Goal: Navigation & Orientation: Go to known website

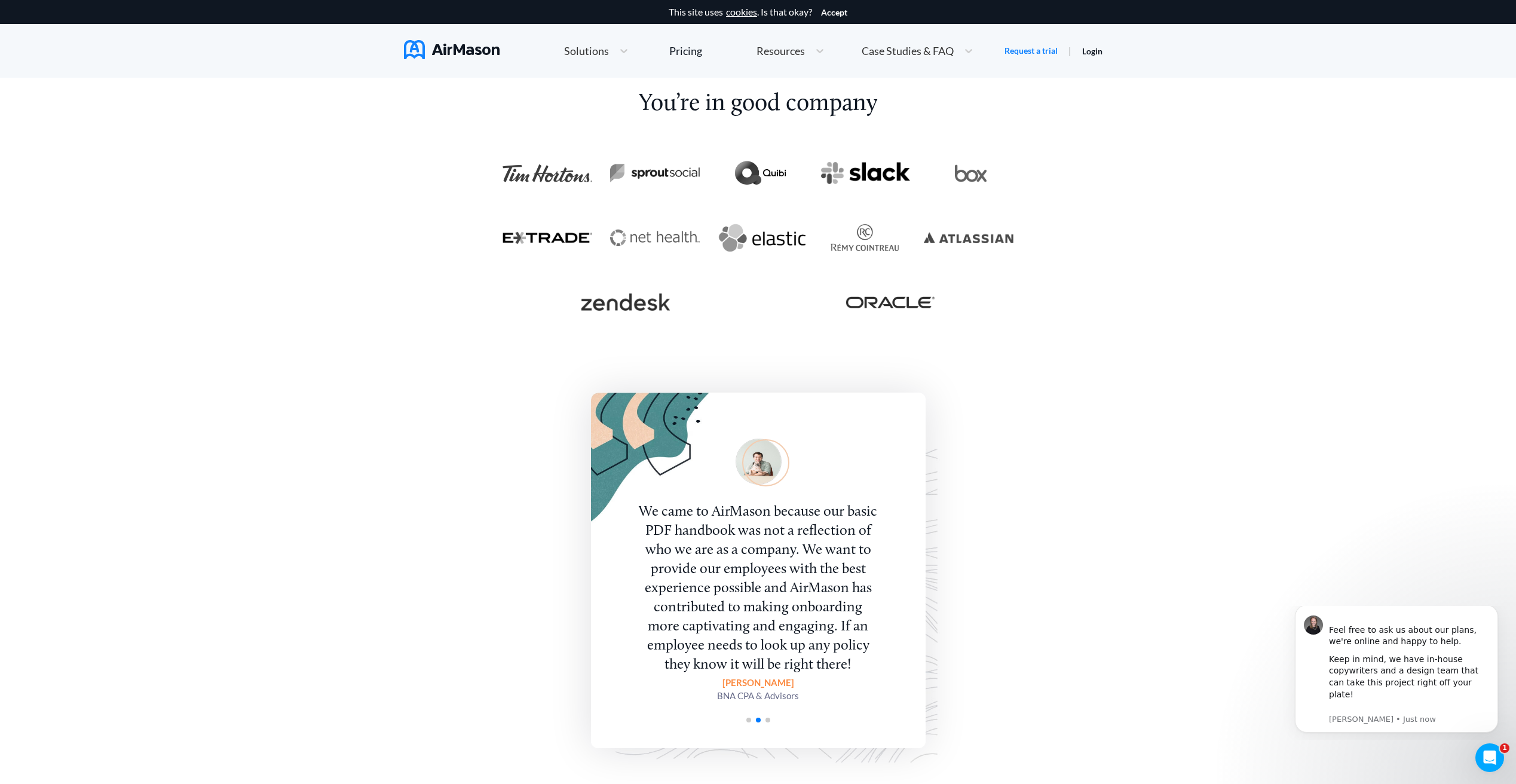
scroll to position [2208, 0]
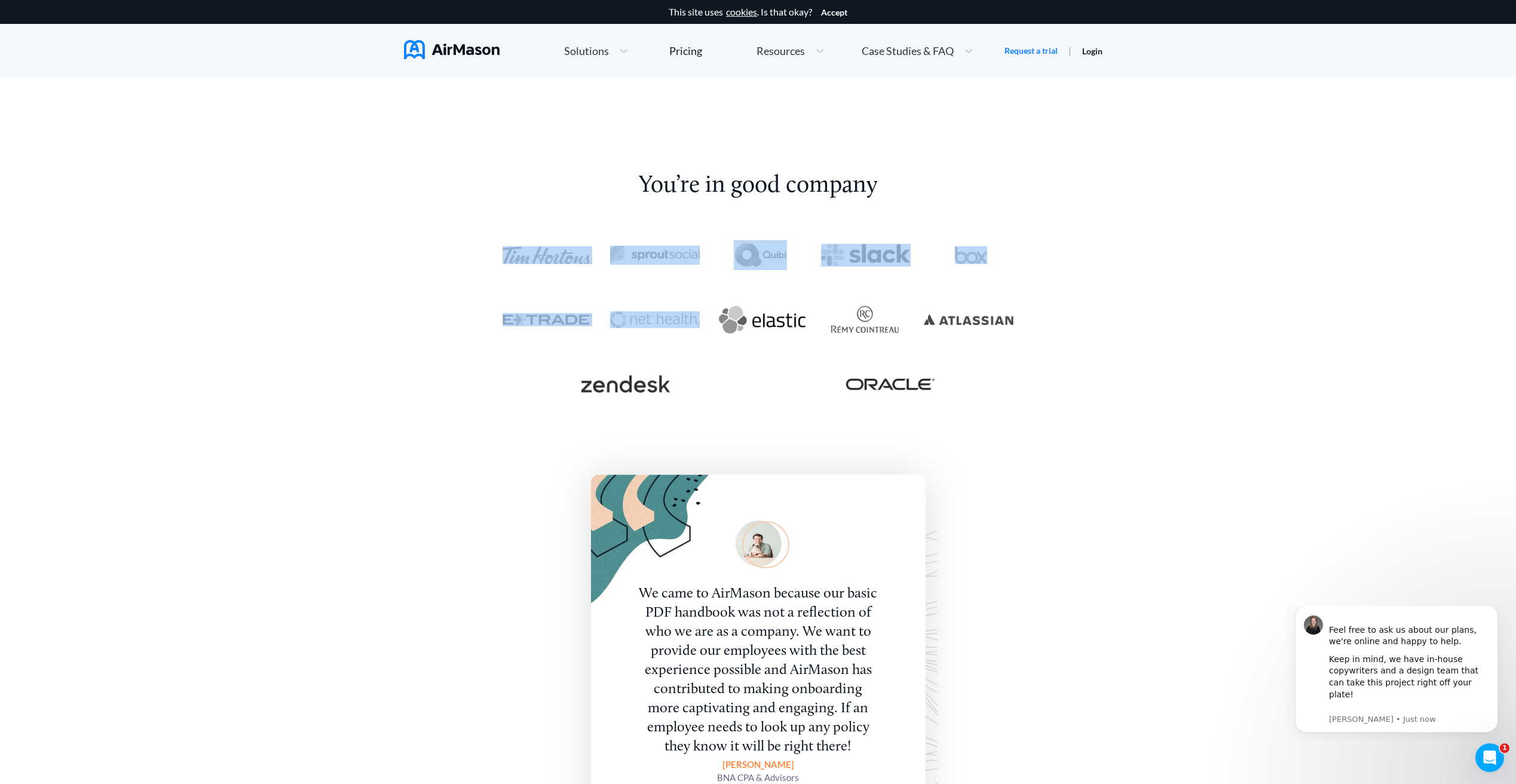
drag, startPoint x: 637, startPoint y: 229, endPoint x: 669, endPoint y: 337, distance: 112.6
click at [673, 342] on div "You’re in good company A lot of handbooks at larger companies tend to get convo…" at bounding box center [757, 484] width 529 height 720
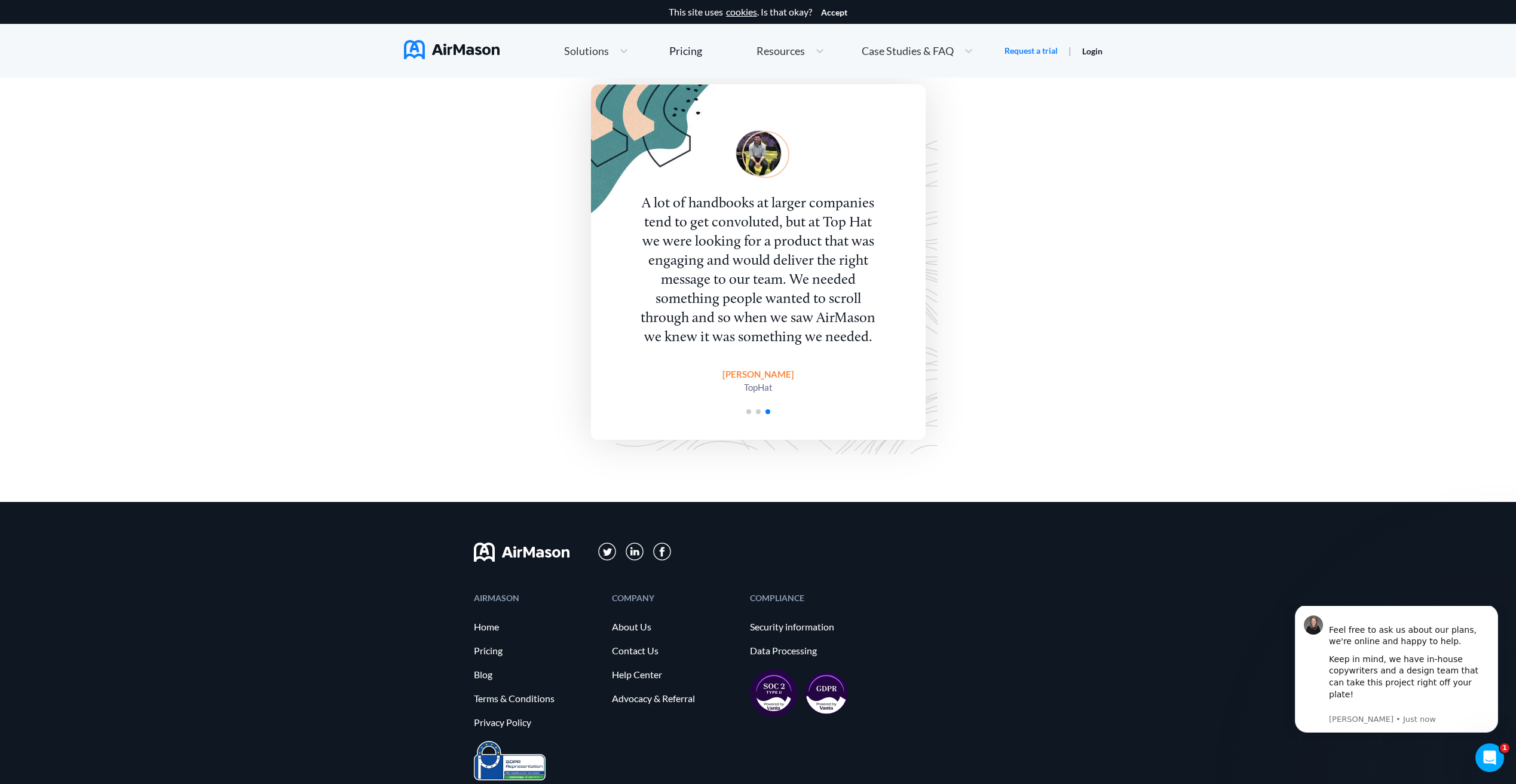
scroll to position [2648, 0]
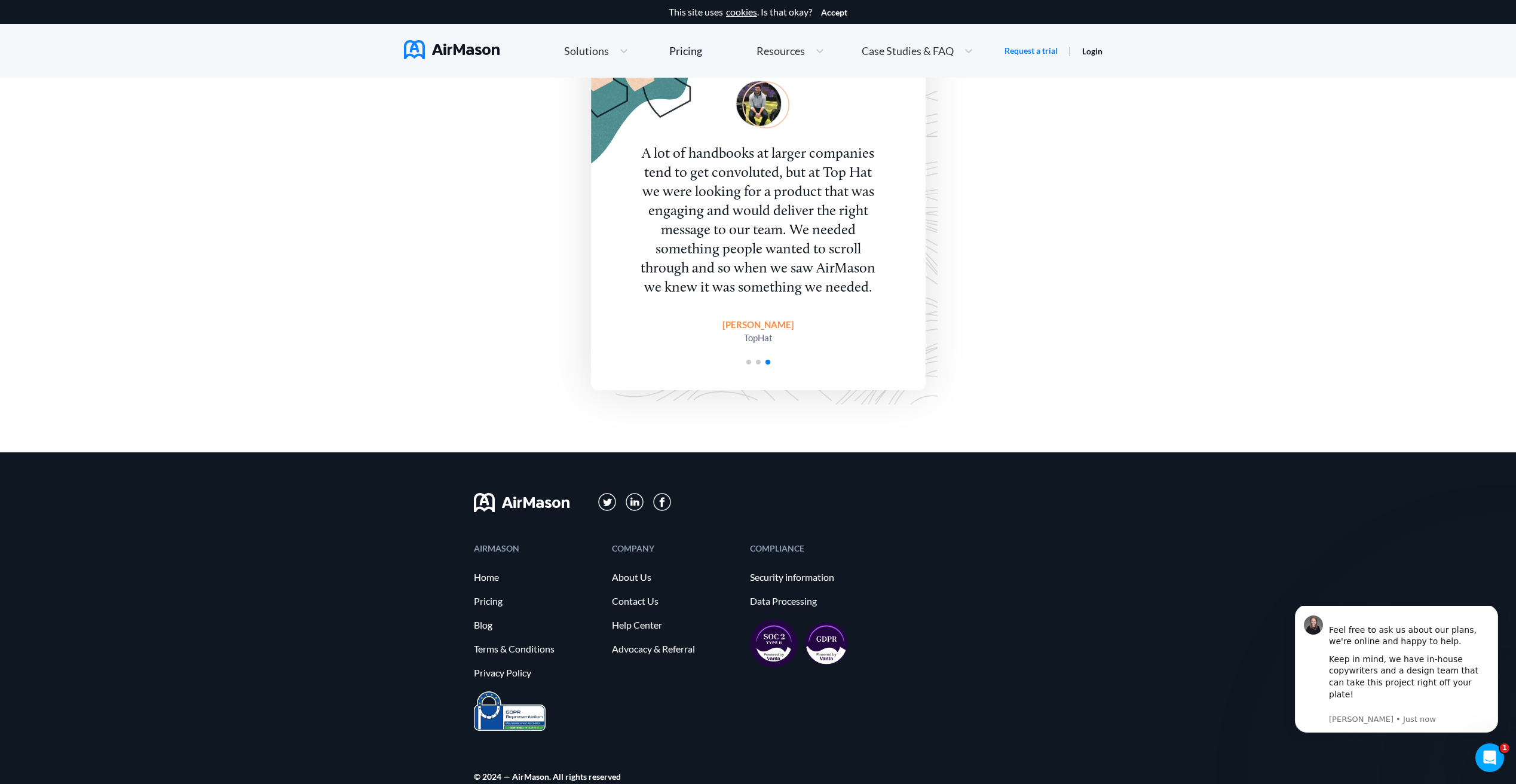
click at [757, 360] on span "Go to slide 2" at bounding box center [758, 362] width 5 height 5
click at [740, 363] on div at bounding box center [759, 361] width 335 height 11
click at [745, 361] on div at bounding box center [759, 361] width 335 height 11
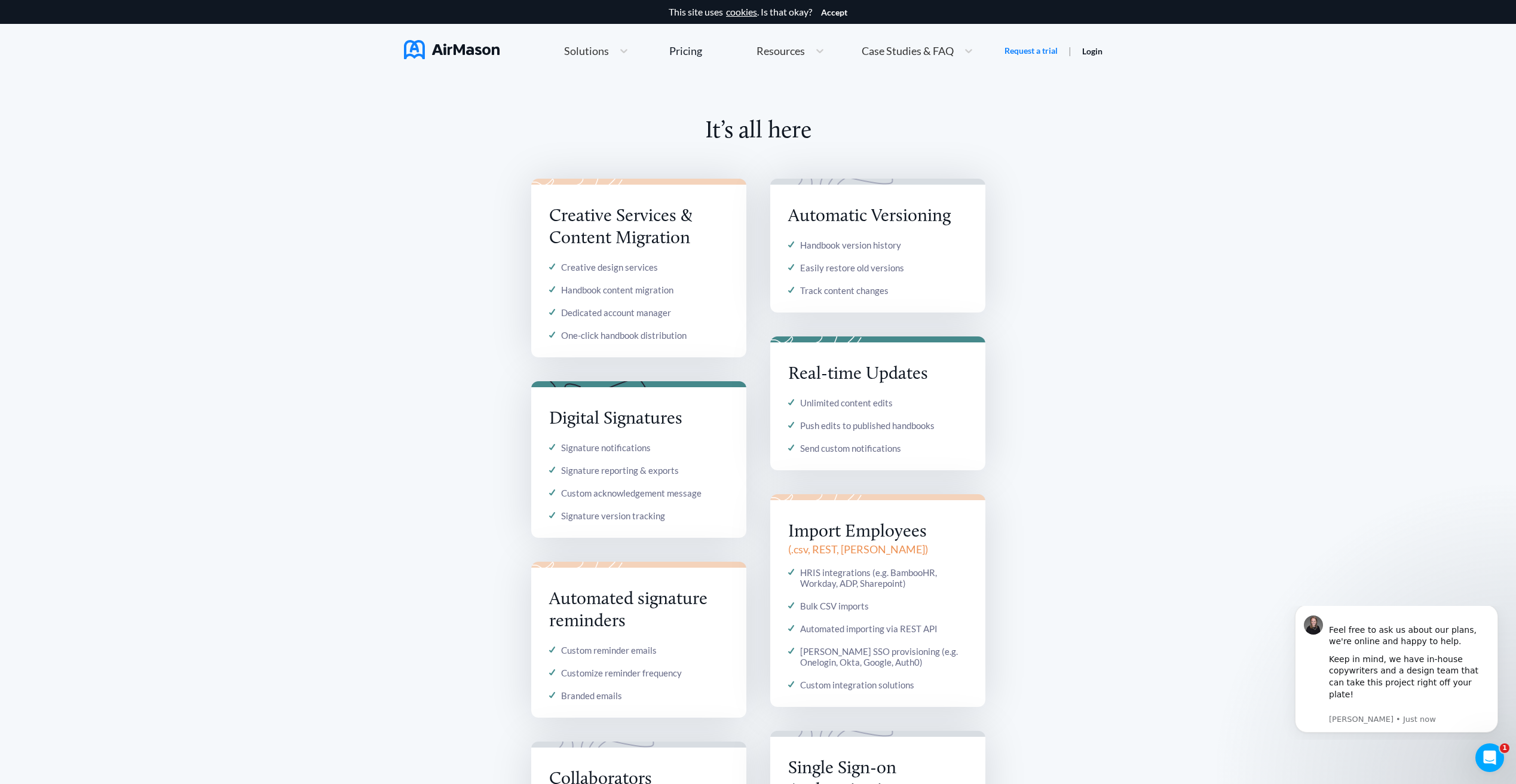
scroll to position [0, 0]
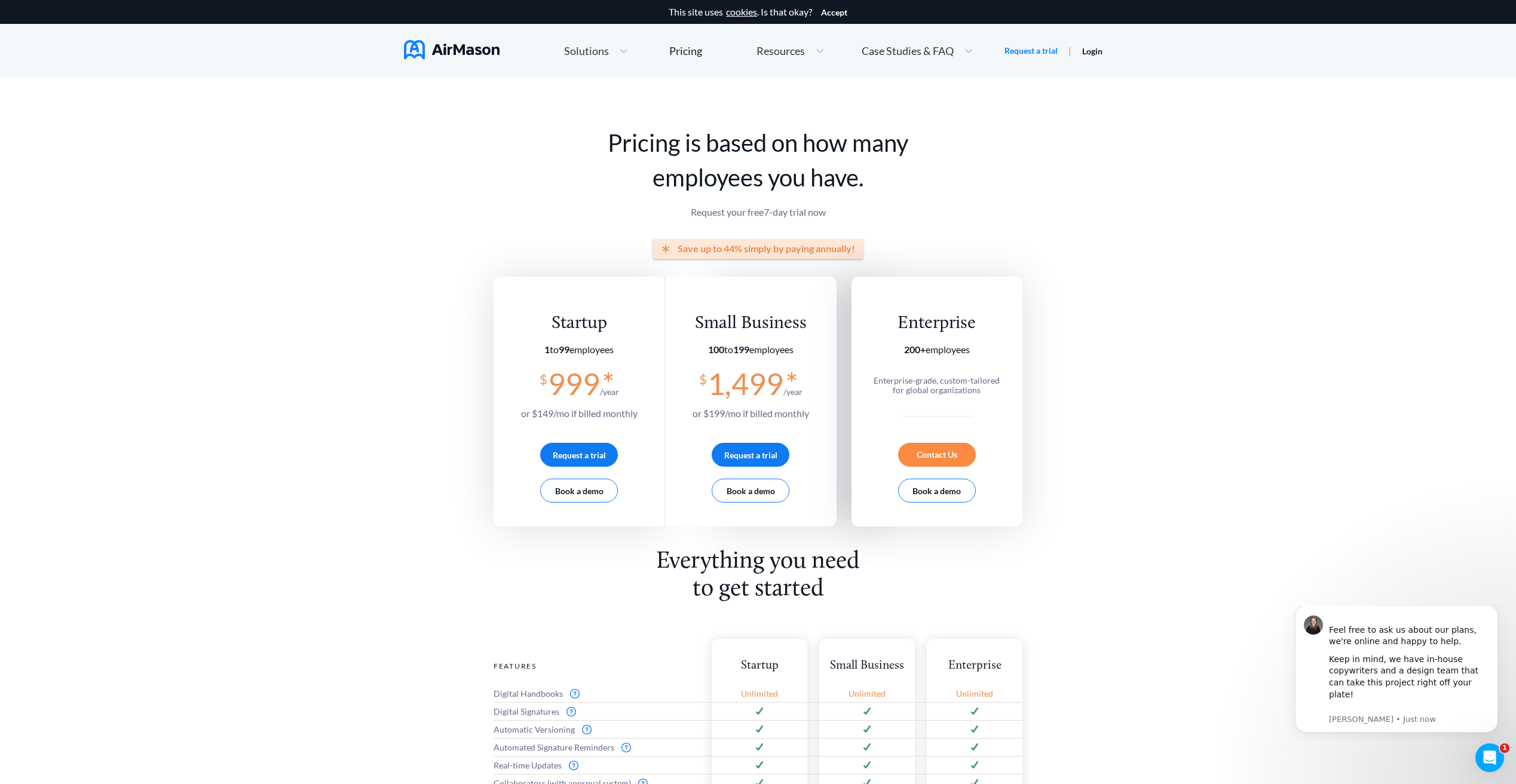
click at [472, 48] on img at bounding box center [451, 49] width 95 height 19
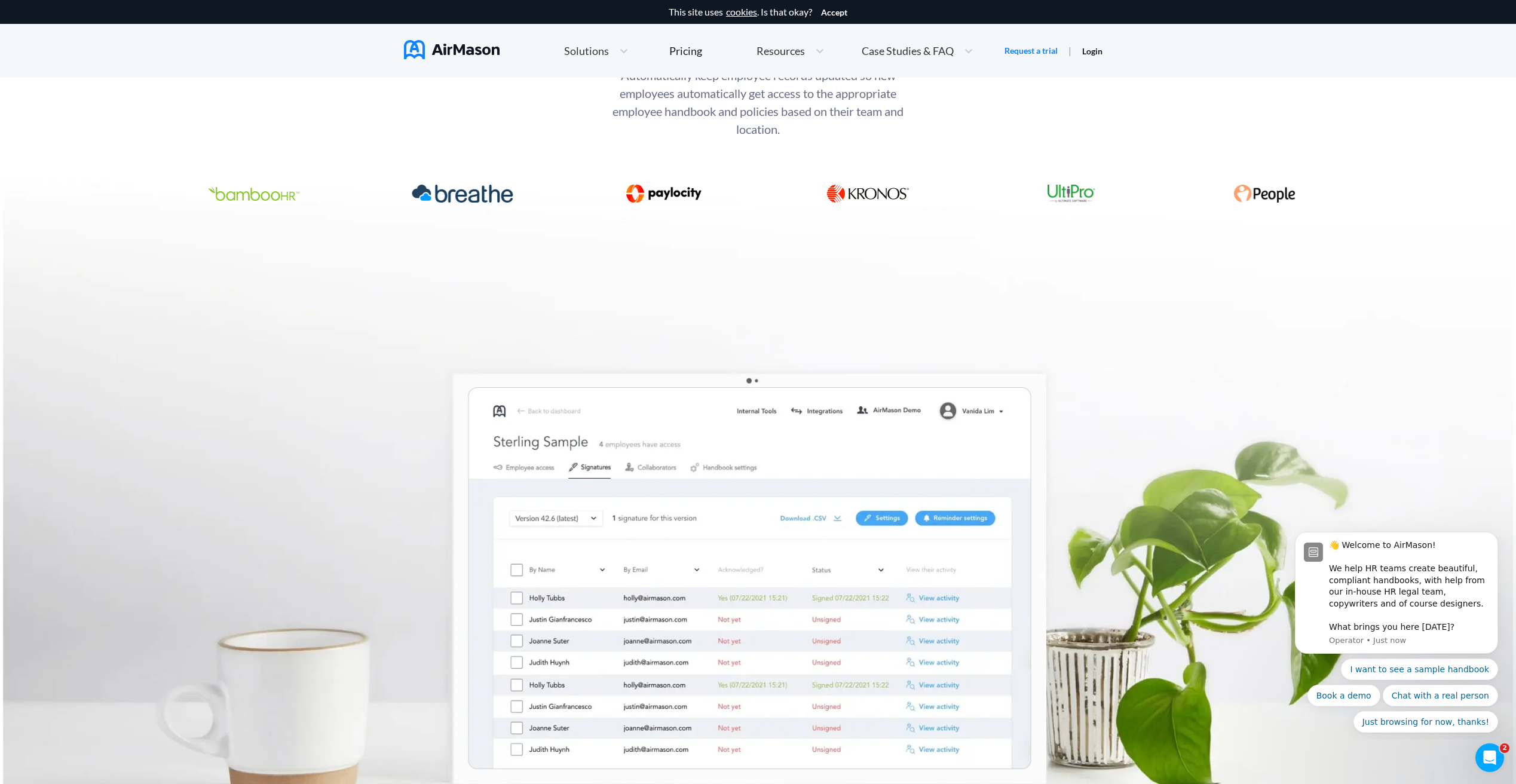
scroll to position [4732, 0]
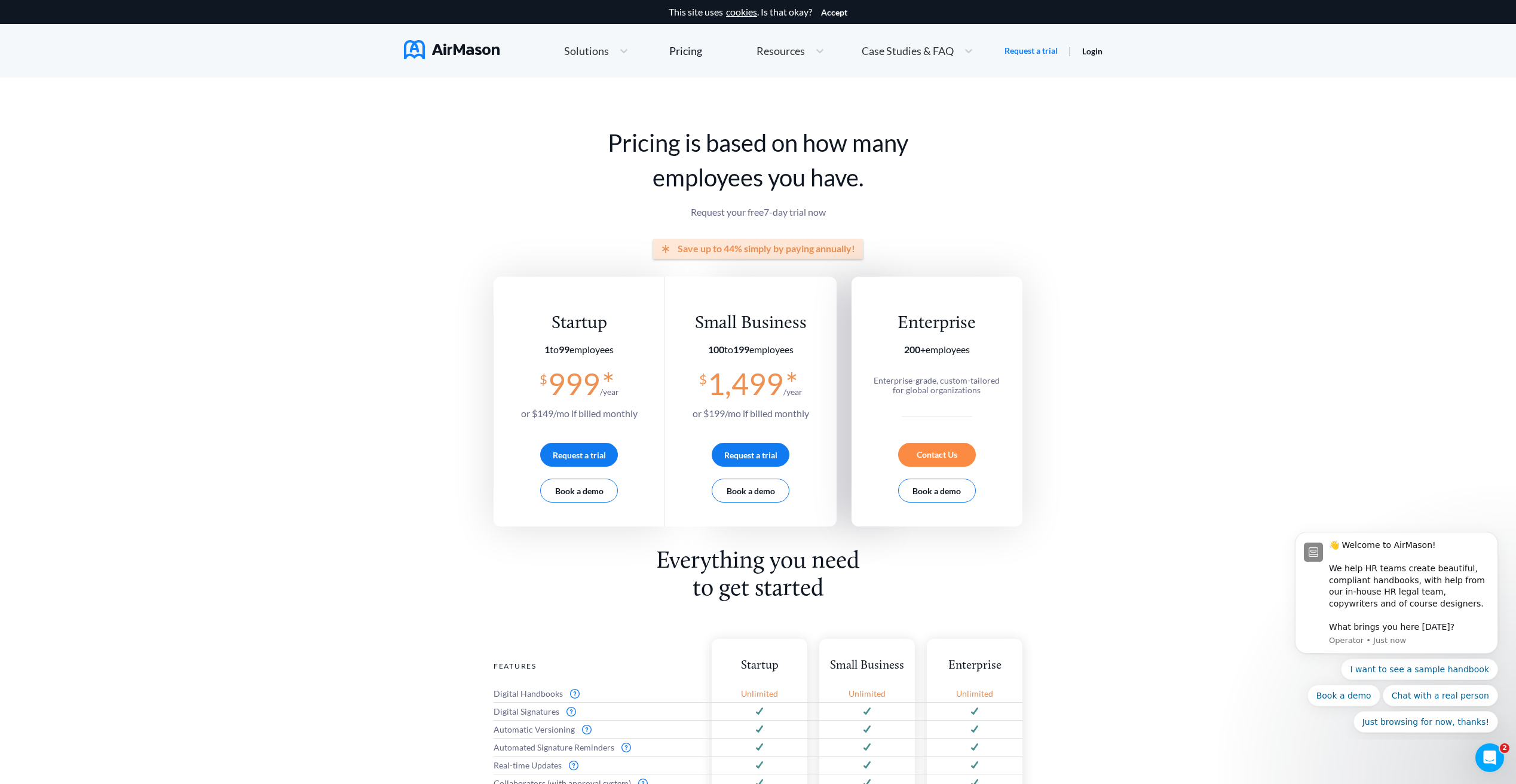
scroll to position [10, 0]
